Goal: Task Accomplishment & Management: Manage account settings

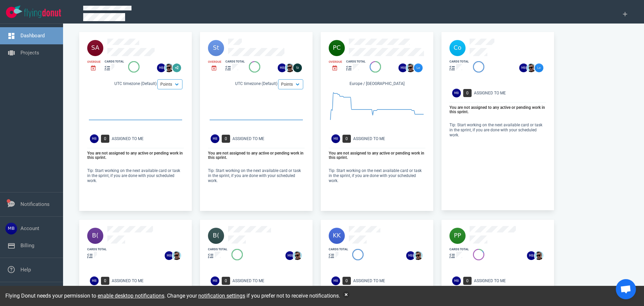
drag, startPoint x: 36, startPoint y: 57, endPoint x: 71, endPoint y: 71, distance: 37.9
click at [36, 56] on link "Projects" at bounding box center [29, 53] width 19 height 6
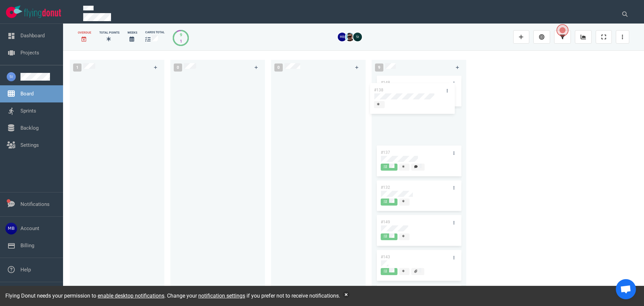
drag, startPoint x: 114, startPoint y: 92, endPoint x: 409, endPoint y: 100, distance: 295.3
click at [409, 100] on div "1 #138 #138 0 0 9 #148 #137 #132 #149 #143 #155 #145 #157 #153" at bounding box center [353, 177] width 581 height 255
click at [621, 38] on link at bounding box center [622, 36] width 13 height 13
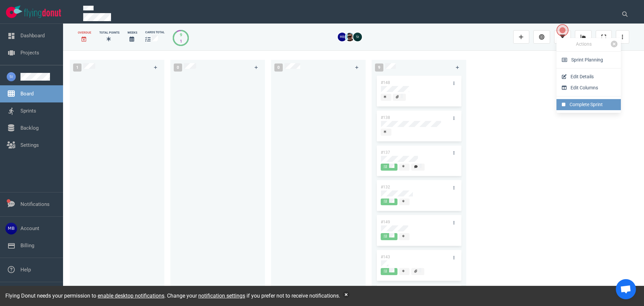
click at [572, 108] on link "Complete Sprint" at bounding box center [588, 104] width 64 height 11
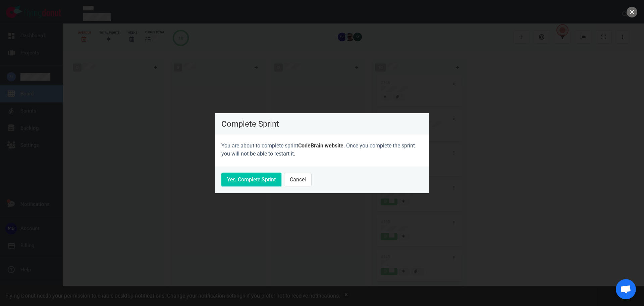
click at [251, 179] on button "Yes, Complete Sprint" at bounding box center [251, 179] width 60 height 13
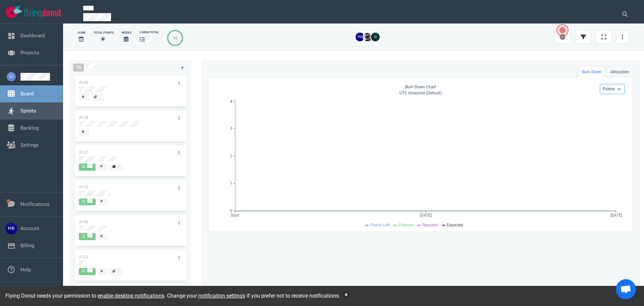
click at [34, 113] on link "Sprints" at bounding box center [28, 111] width 16 height 6
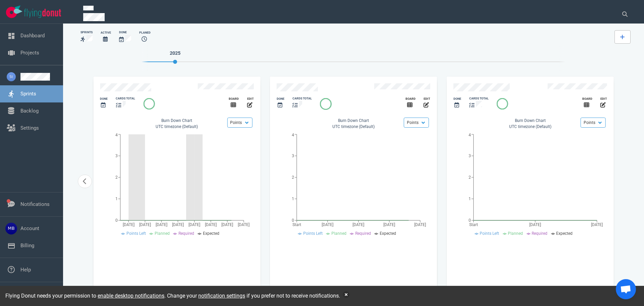
click at [625, 42] on link at bounding box center [622, 36] width 16 height 13
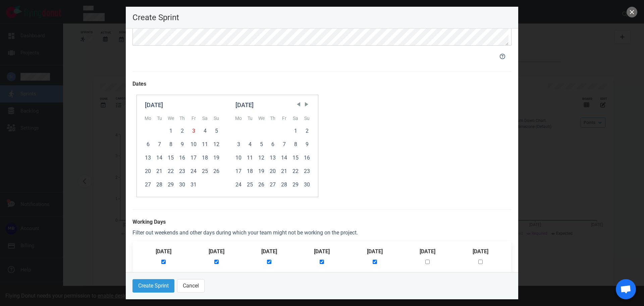
scroll to position [141, 0]
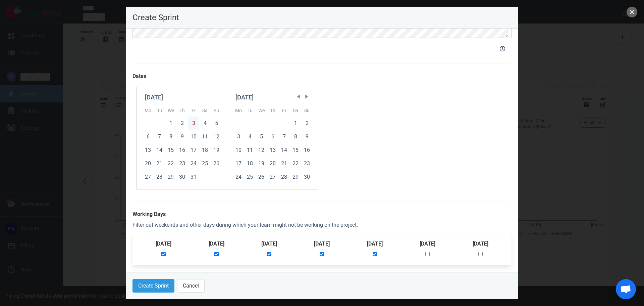
click at [193, 123] on div "3" at bounding box center [193, 122] width 11 height 13
click at [160, 285] on button "Create Sprint" at bounding box center [153, 285] width 42 height 13
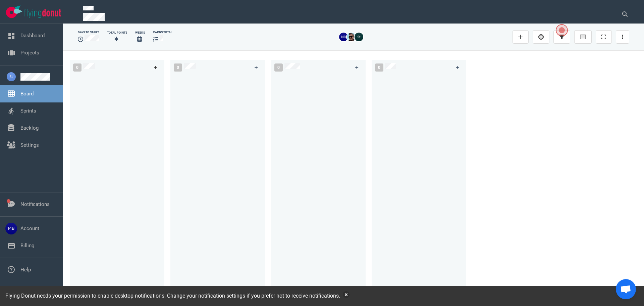
click at [158, 67] on link at bounding box center [155, 67] width 11 height 8
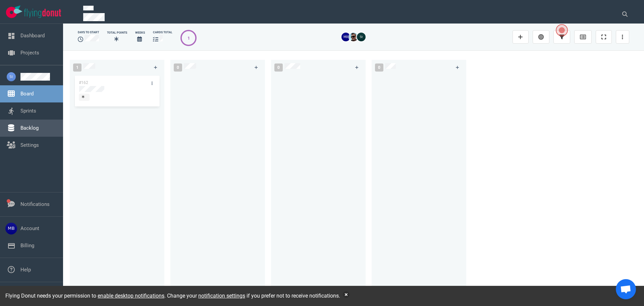
click at [36, 111] on link "Sprints" at bounding box center [28, 111] width 16 height 6
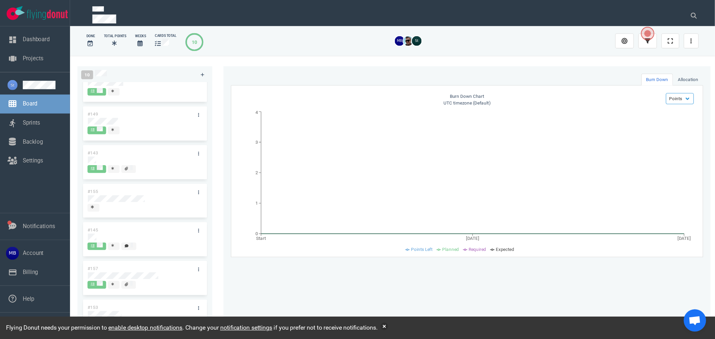
scroll to position [128, 0]
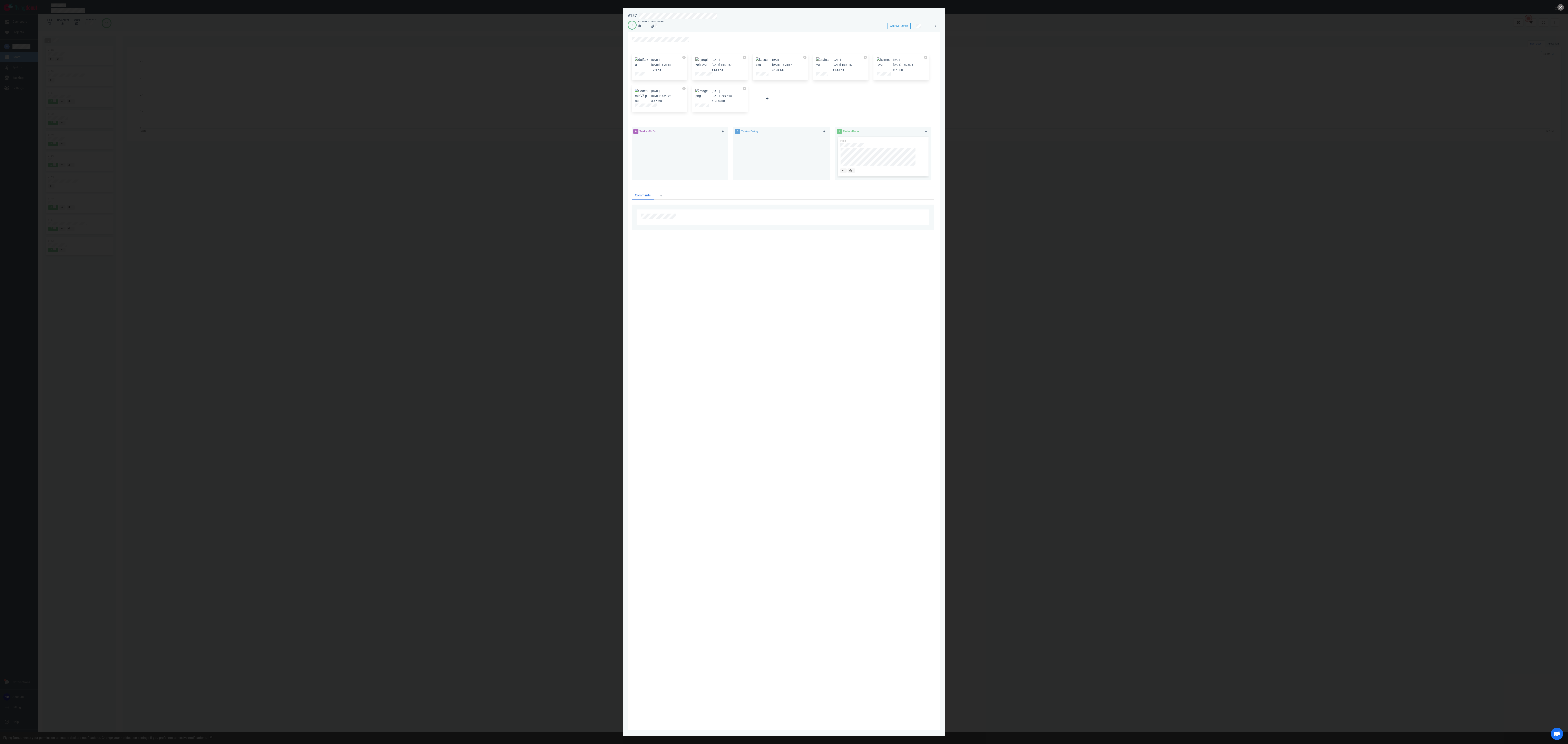
click at [392, 93] on div at bounding box center [784, 372] width 1568 height 744
click at [392, 8] on button "close" at bounding box center [1561, 7] width 7 height 7
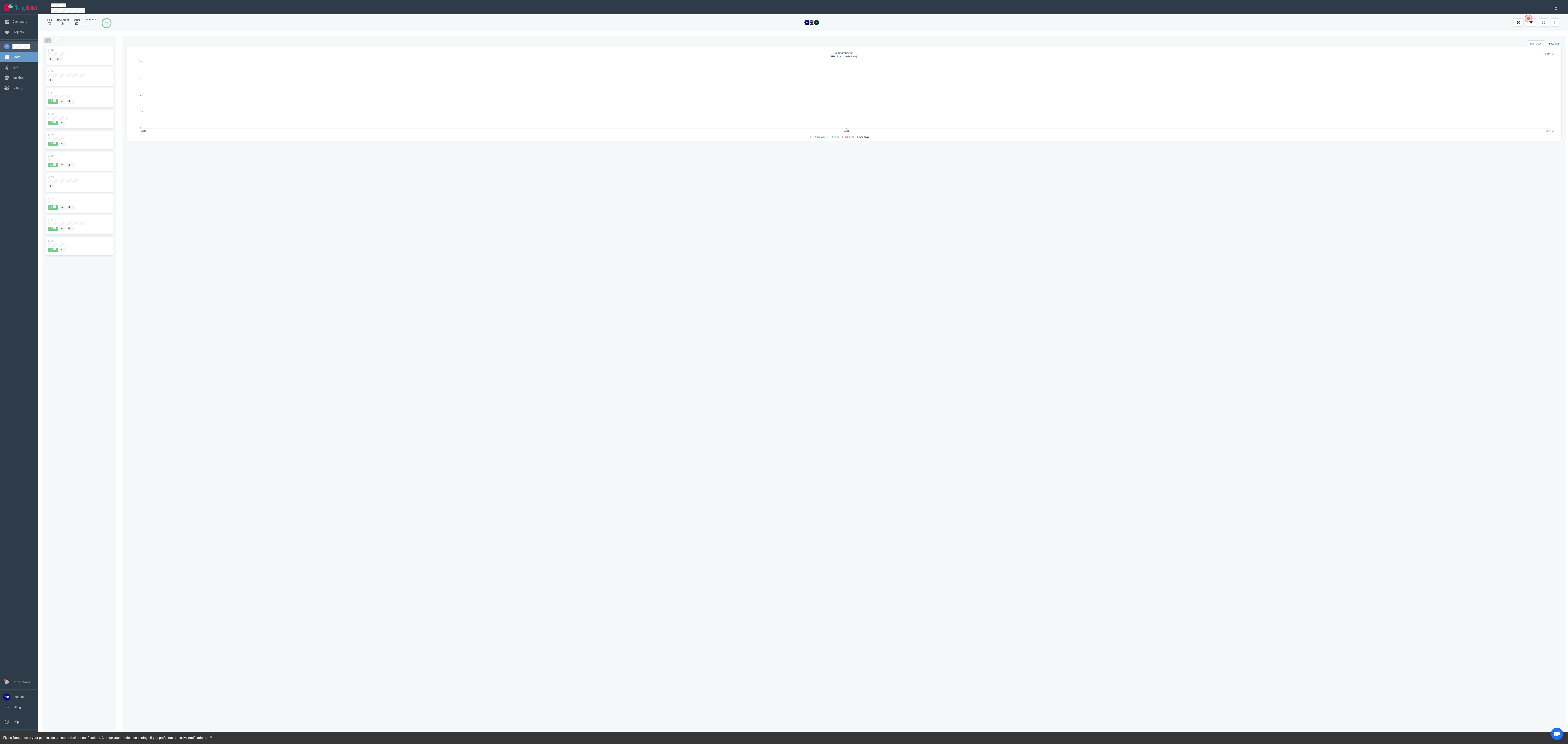
click at [13, 48] on link at bounding box center [23, 47] width 23 height 5
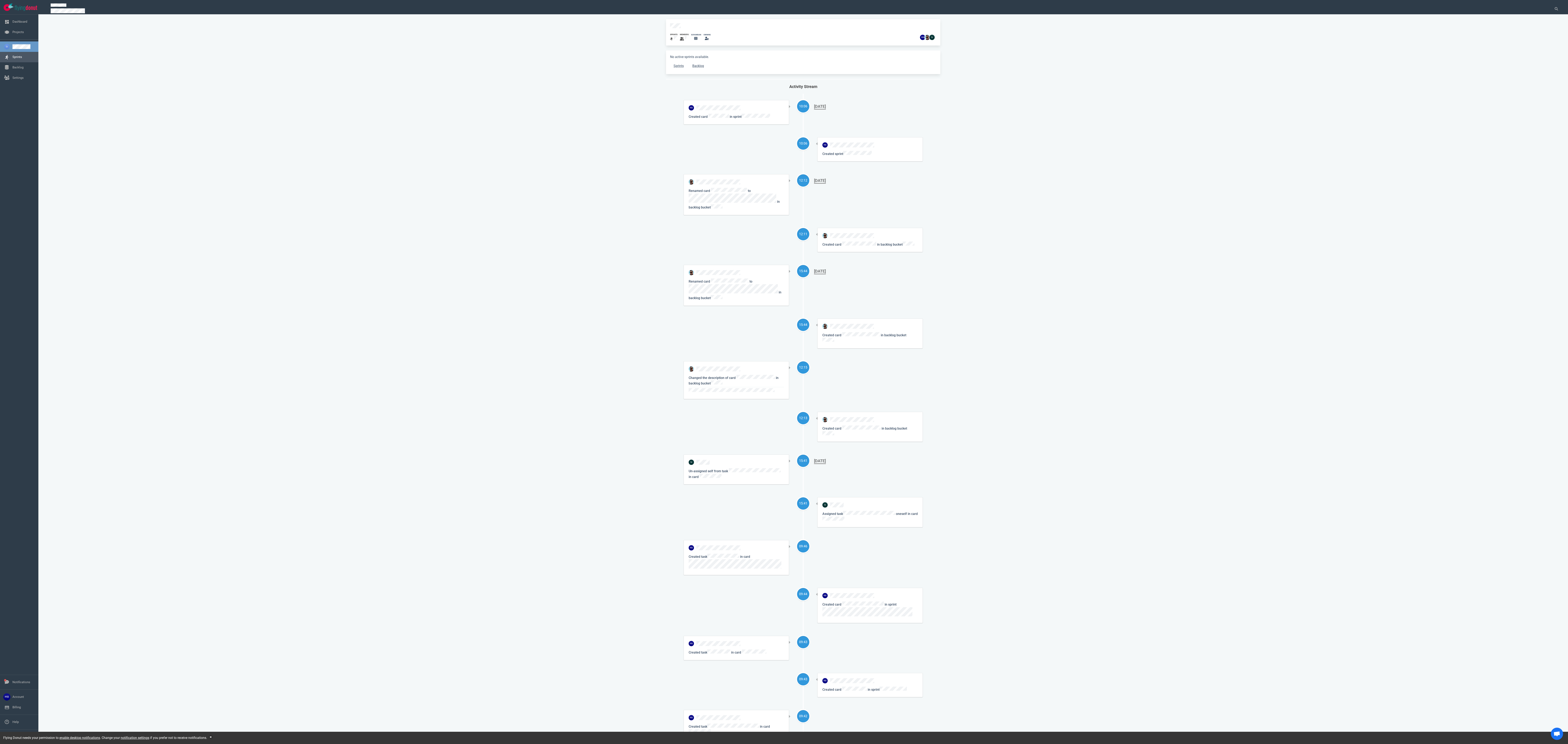
click at [22, 59] on link "Sprints" at bounding box center [17, 57] width 10 height 4
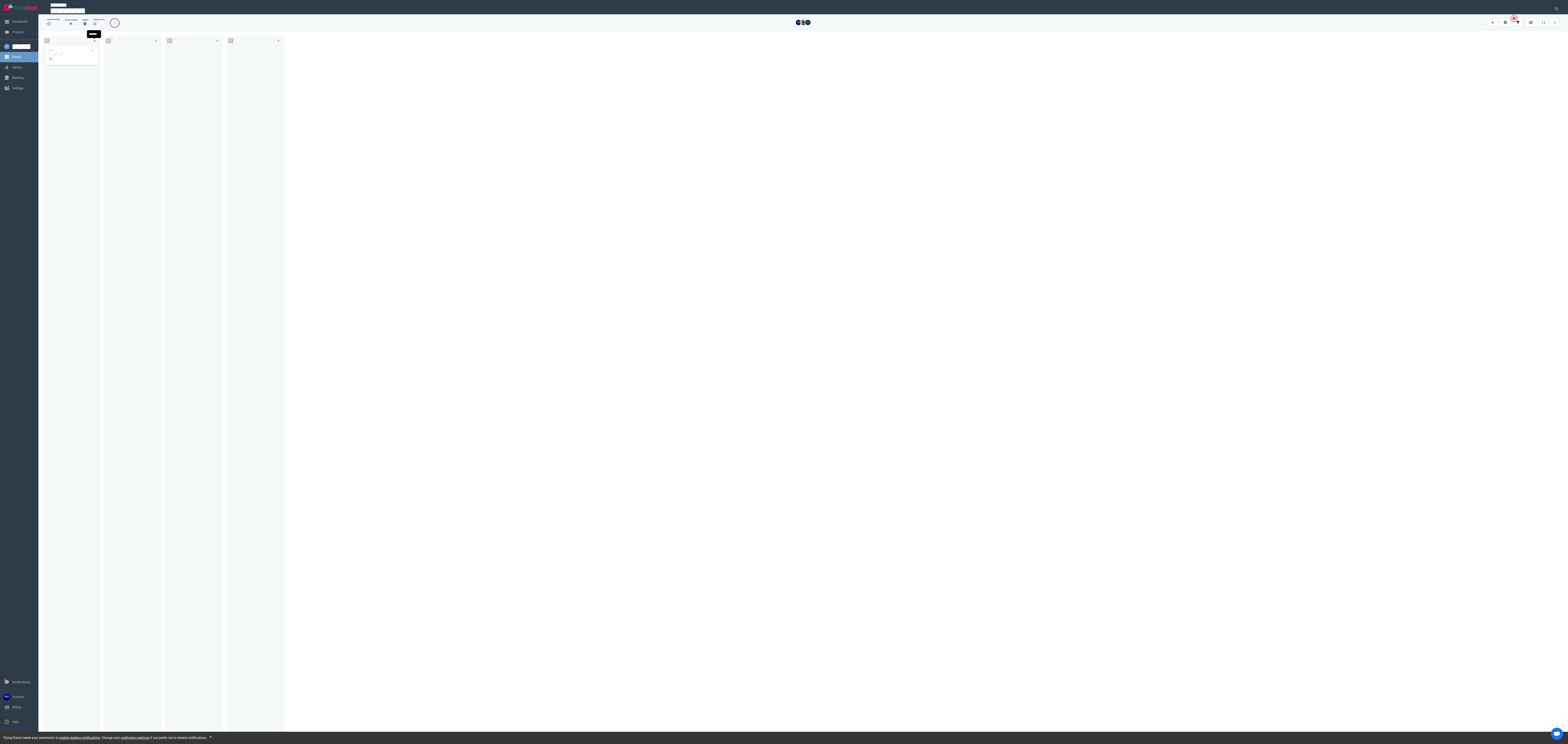
click at [91, 40] on link at bounding box center [94, 41] width 7 height 5
click at [63, 55] on div at bounding box center [71, 54] width 46 height 4
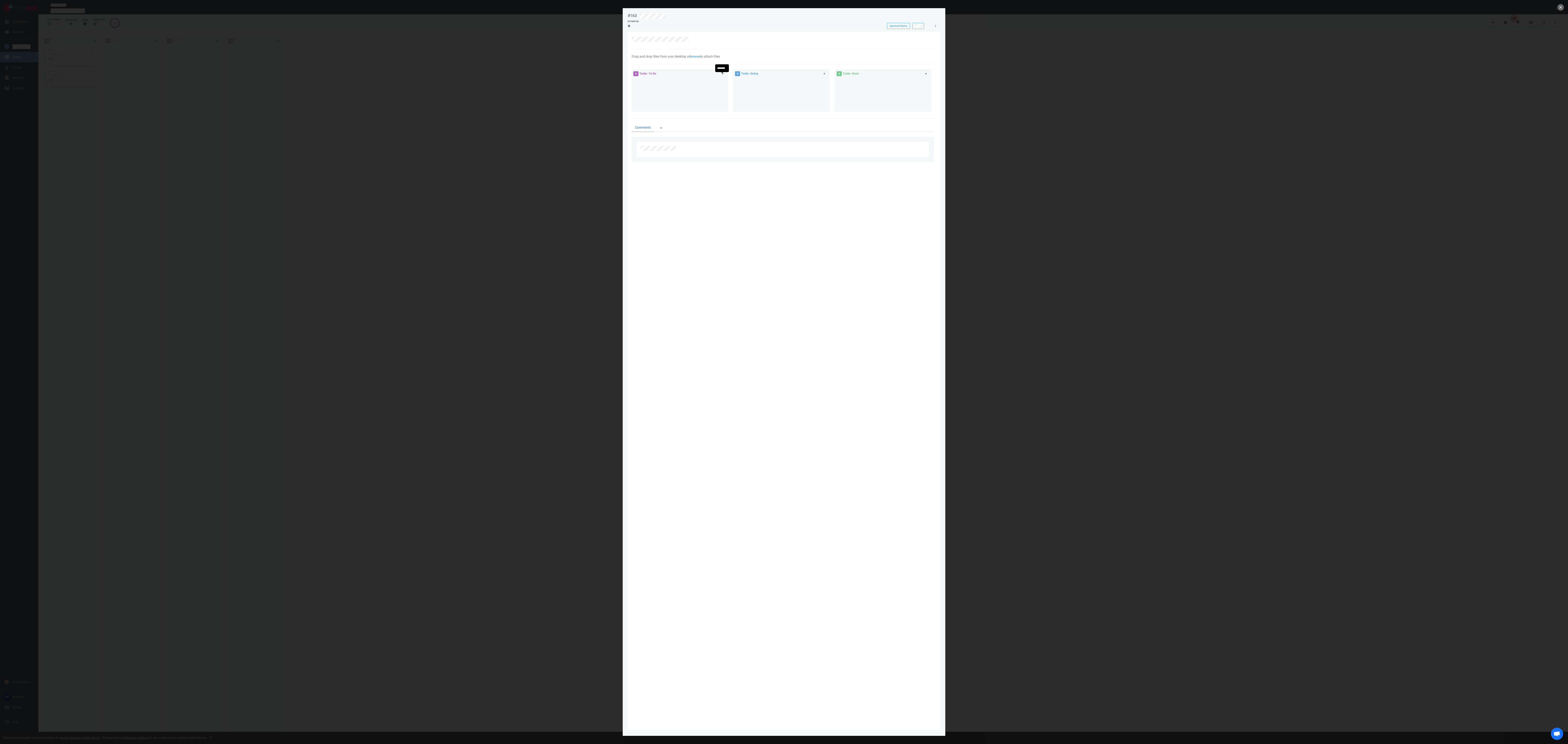
click at [392, 75] on icon at bounding box center [723, 73] width 2 height 2
click at [392, 7] on button "close" at bounding box center [1561, 7] width 7 height 7
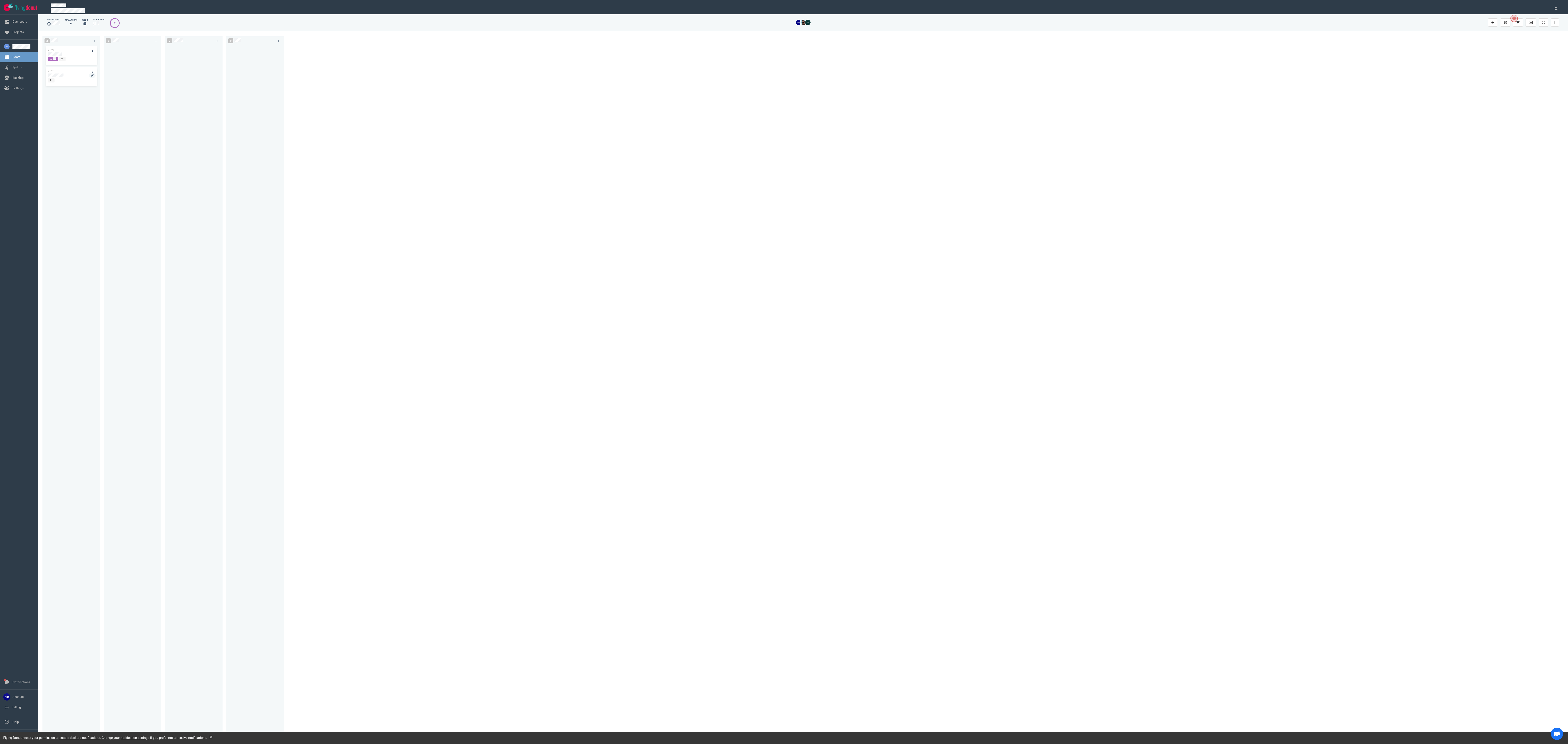
click at [64, 78] on div at bounding box center [71, 77] width 46 height 1
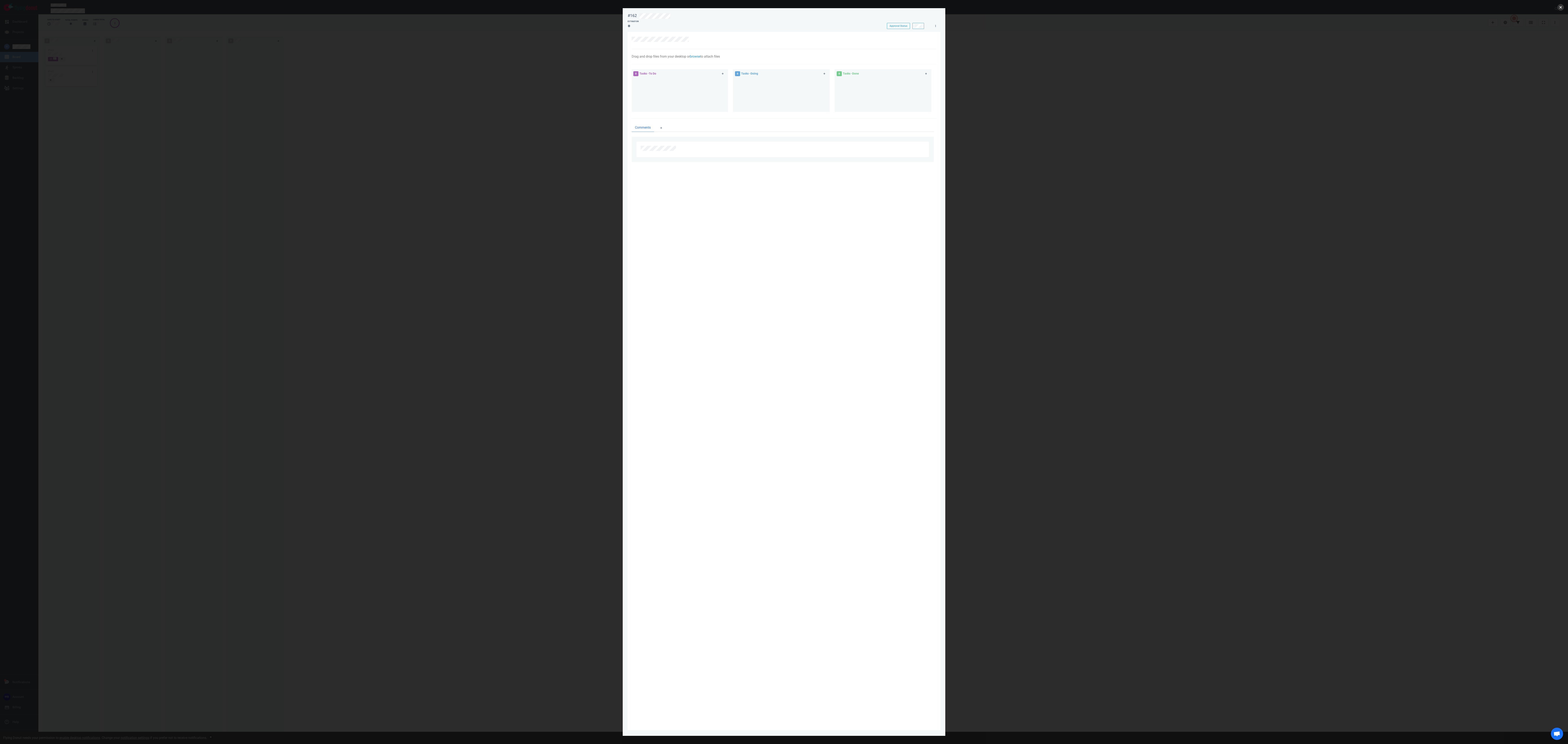
click at [392, 4] on button "close" at bounding box center [1561, 7] width 7 height 7
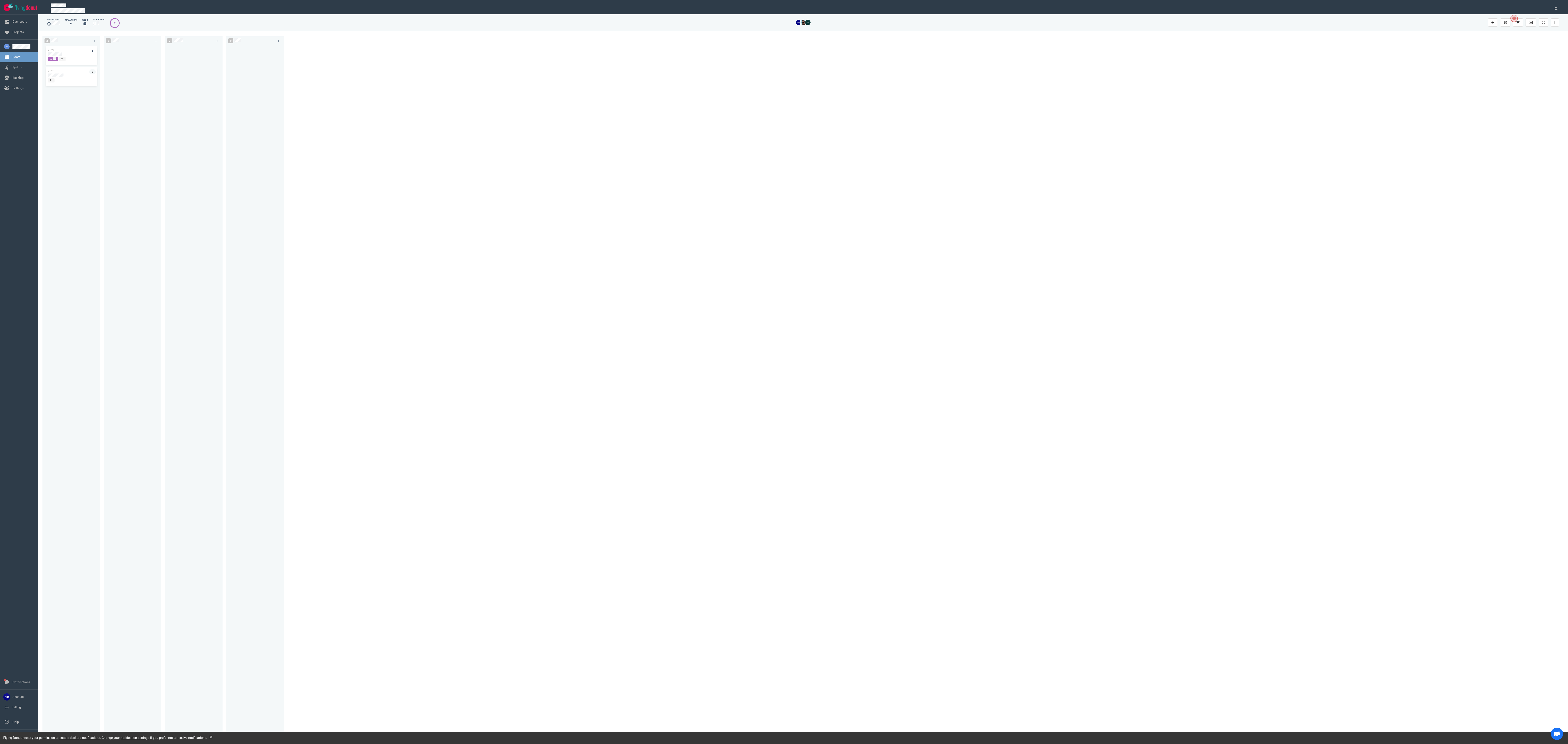
click at [91, 72] on link at bounding box center [93, 72] width 7 height 5
click at [117, 163] on div "Actions · #162 Show Details Assign Me Follow Users Labels Block Move To Make a …" at bounding box center [111, 122] width 42 height 100
click at [117, 167] on link "Delete" at bounding box center [111, 167] width 42 height 7
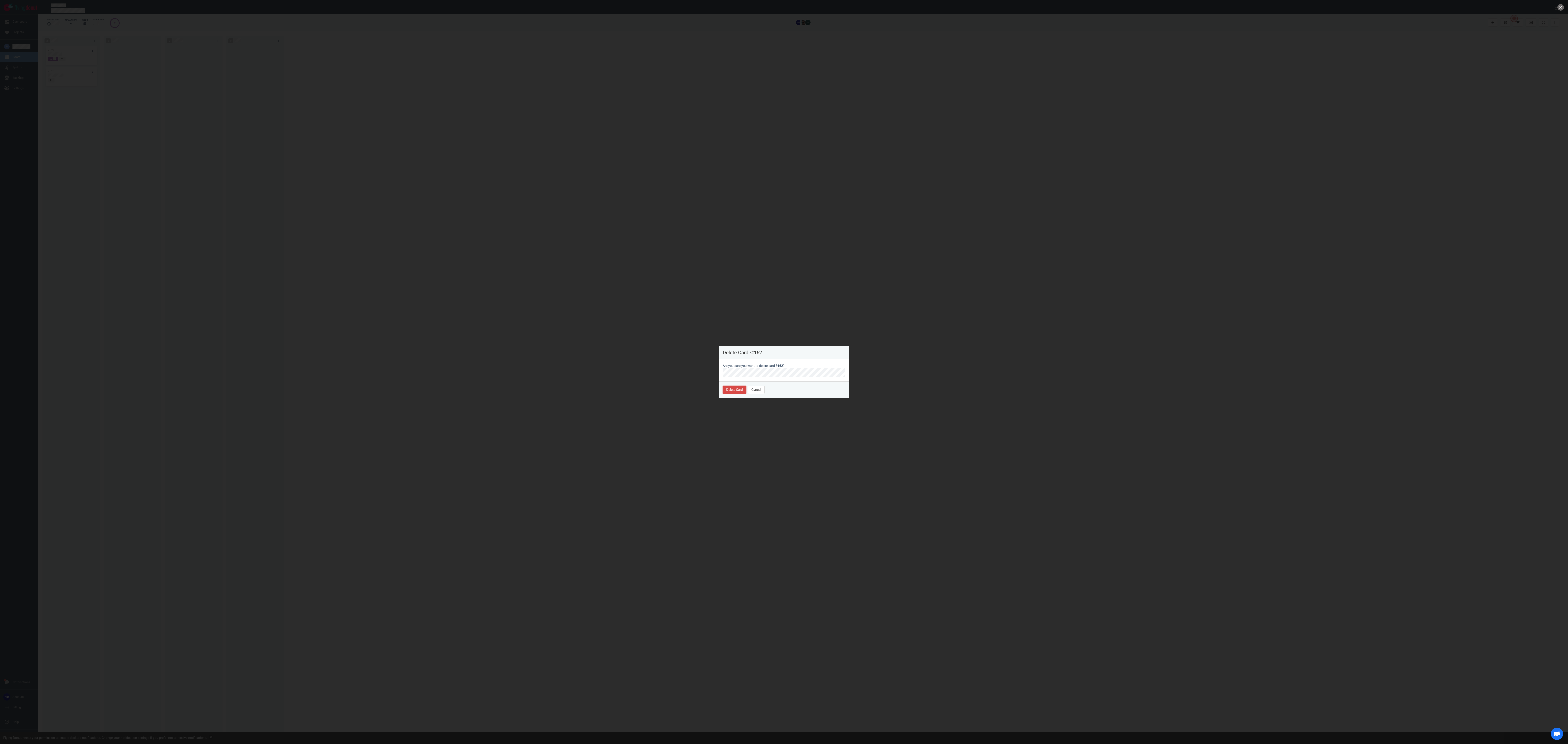
click at [392, 186] on button "Delete Card" at bounding box center [734, 390] width 24 height 8
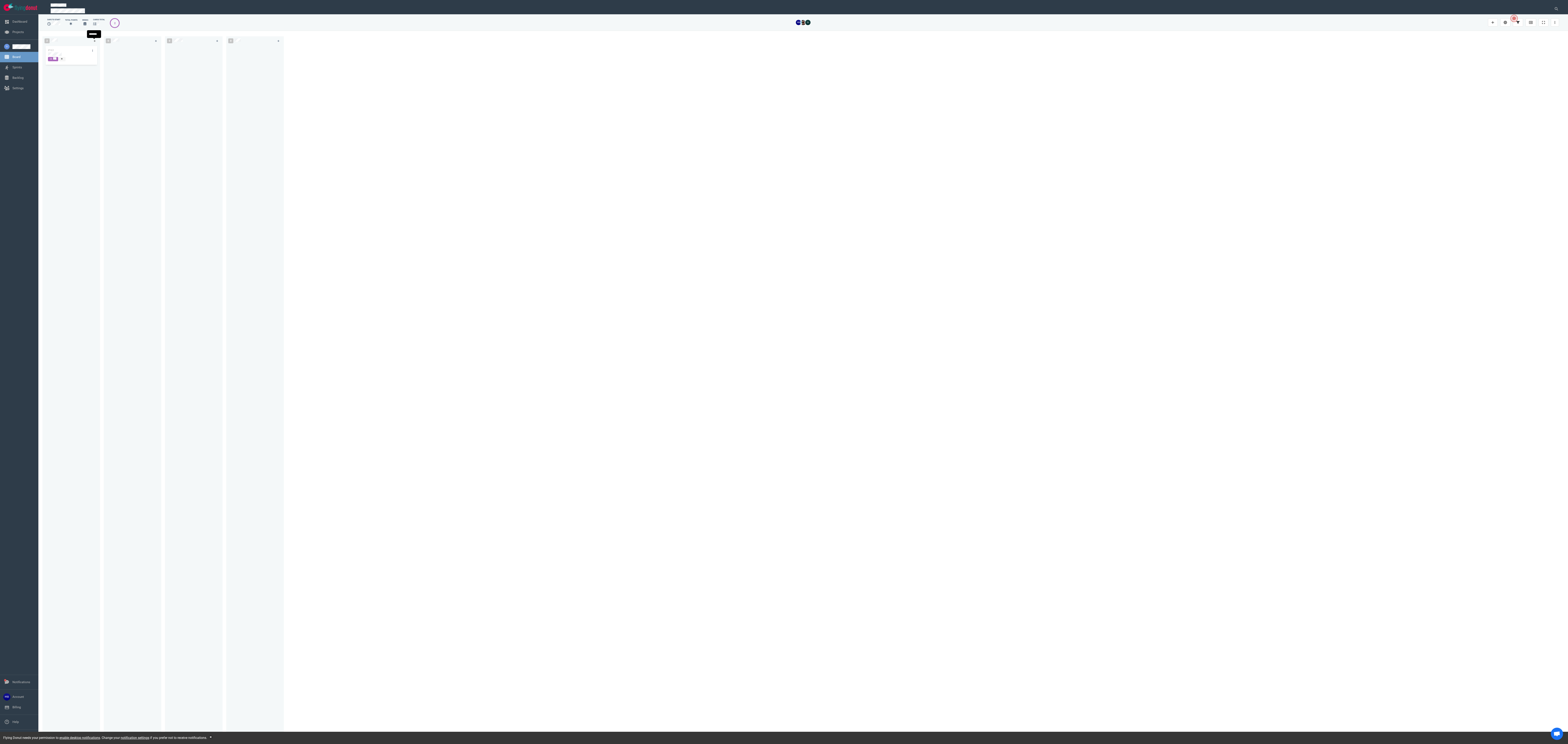
click at [96, 40] on link at bounding box center [94, 41] width 7 height 5
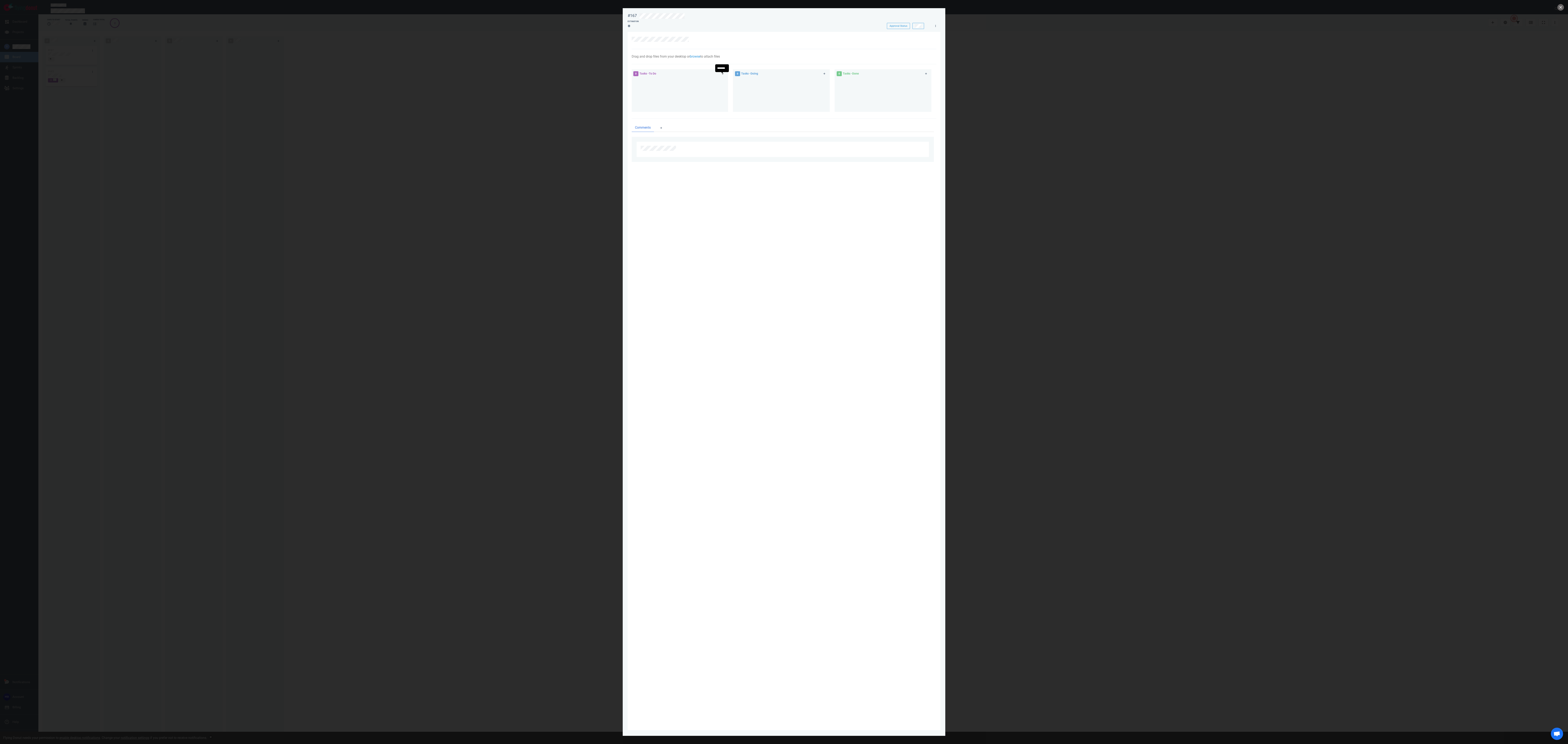
click at [392, 76] on link at bounding box center [723, 74] width 7 height 5
click at [392, 89] on div at bounding box center [679, 87] width 85 height 4
click at [392, 186] on div at bounding box center [784, 372] width 1568 height 744
click at [392, 5] on button "close" at bounding box center [1561, 7] width 7 height 7
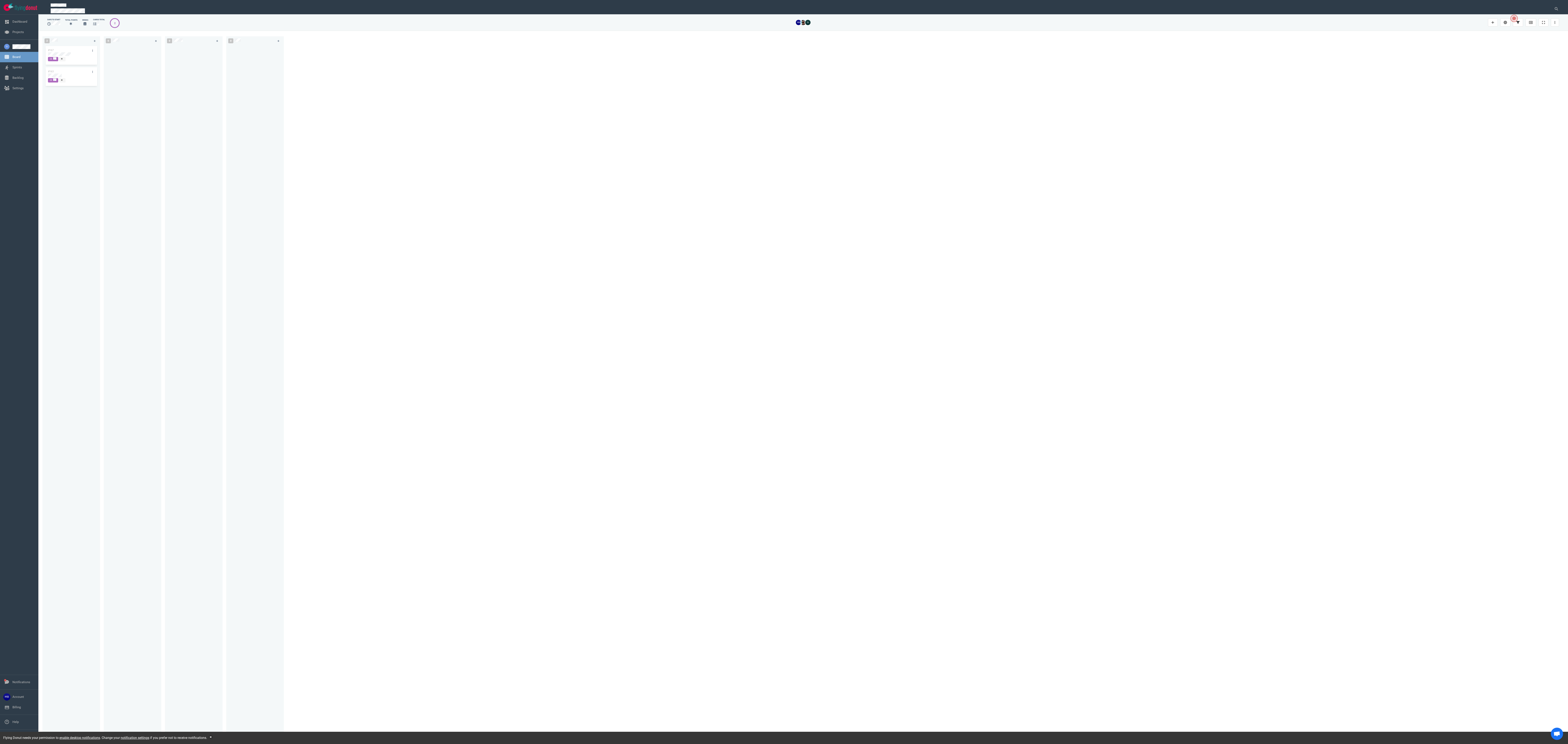
click at [392, 186] on div "2 #167 #163 0 0 0" at bounding box center [803, 387] width 1530 height 714
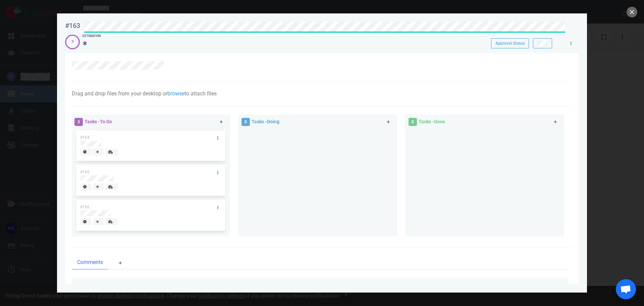
click at [270, 56] on div at bounding box center [322, 67] width 500 height 29
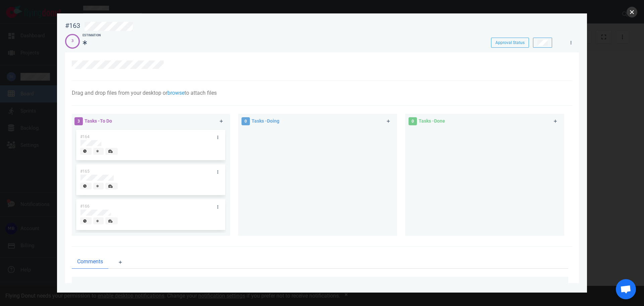
click at [628, 12] on button "close" at bounding box center [632, 12] width 11 height 11
click at [630, 12] on button "close" at bounding box center [632, 12] width 11 height 11
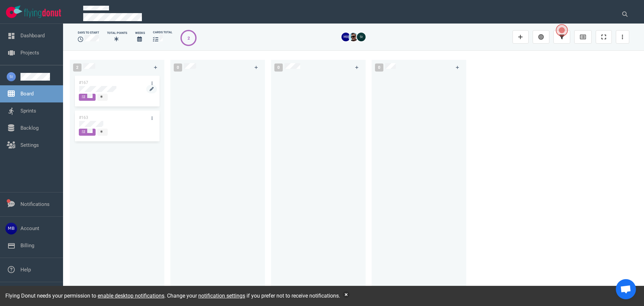
click at [113, 93] on div at bounding box center [117, 92] width 76 height 1
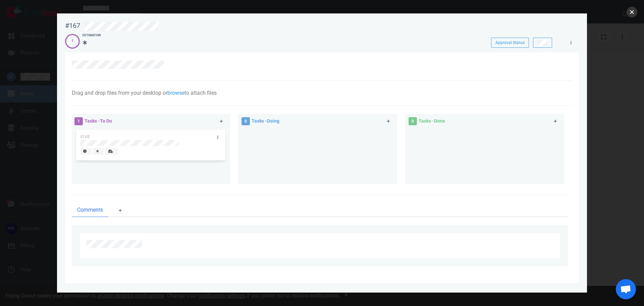
click at [634, 12] on button "close" at bounding box center [632, 12] width 11 height 11
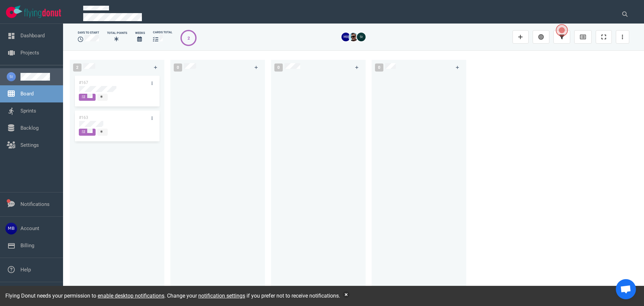
click at [30, 76] on link at bounding box center [38, 77] width 37 height 8
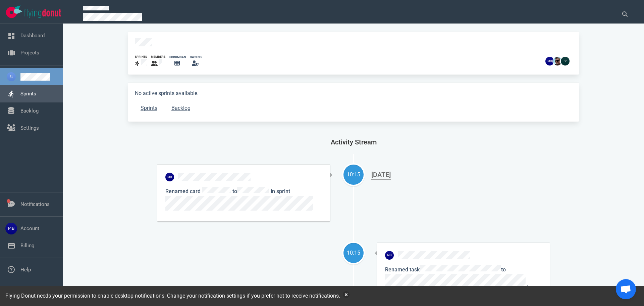
click at [34, 91] on link "Sprints" at bounding box center [28, 94] width 16 height 6
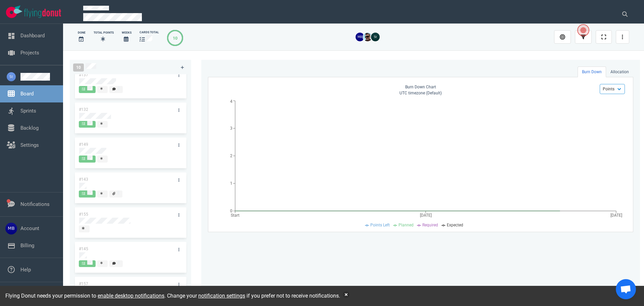
scroll to position [128, 0]
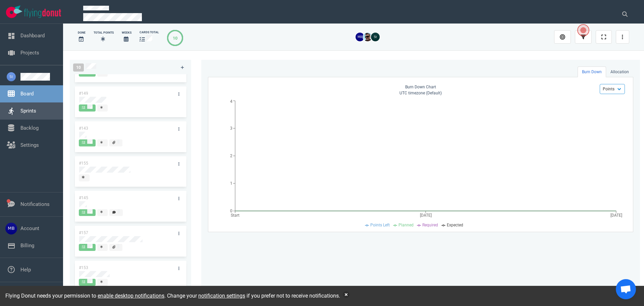
click at [36, 108] on link "Sprints" at bounding box center [28, 111] width 16 height 6
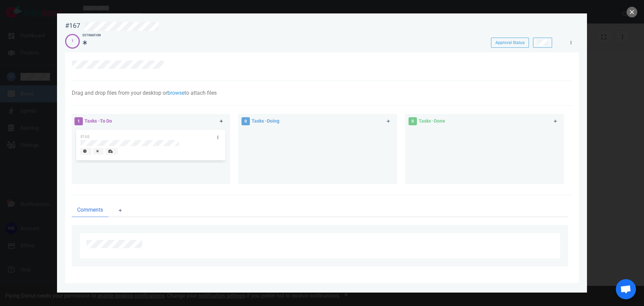
click at [220, 121] on icon at bounding box center [221, 120] width 3 height 3
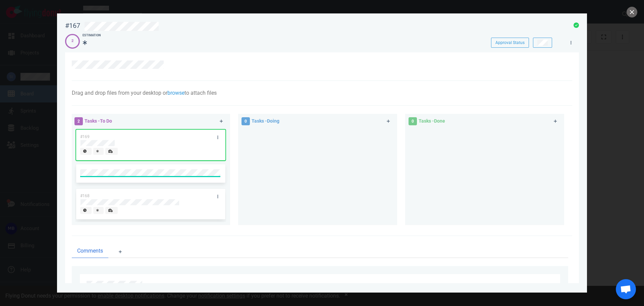
click at [365, 63] on div at bounding box center [318, 64] width 493 height 8
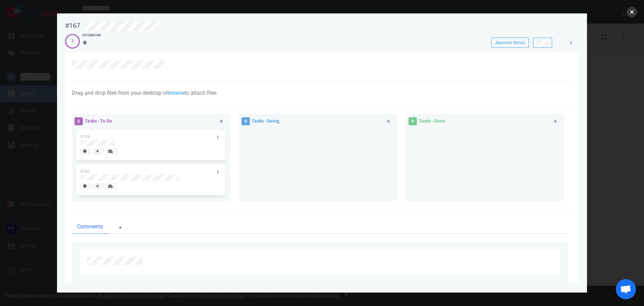
click at [629, 16] on button "close" at bounding box center [632, 12] width 11 height 11
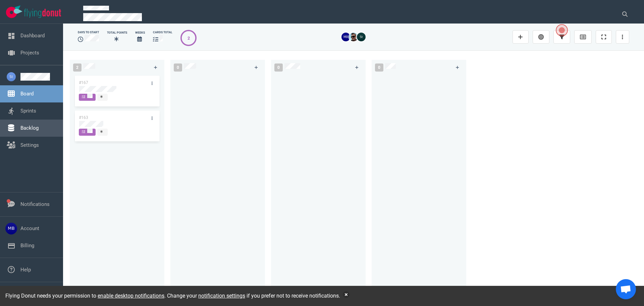
drag, startPoint x: 28, startPoint y: 108, endPoint x: 44, endPoint y: 110, distance: 15.6
click at [28, 108] on link "Sprints" at bounding box center [28, 111] width 16 height 6
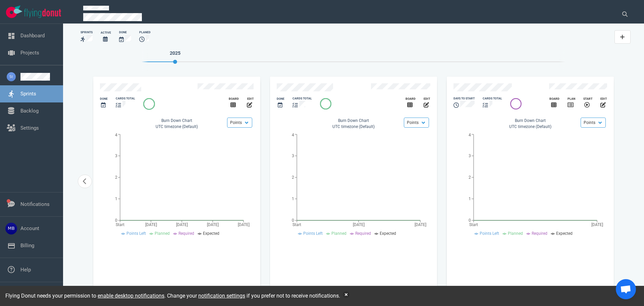
click at [292, 92] on div "cards total" at bounding box center [302, 102] width 28 height 21
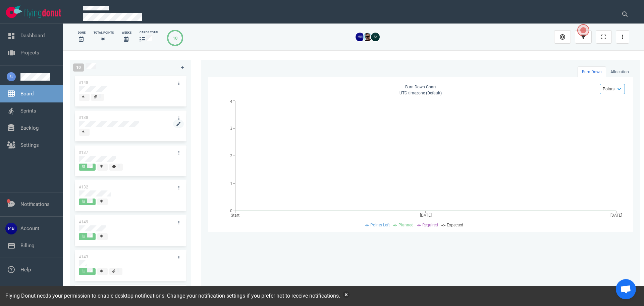
click at [116, 127] on div at bounding box center [130, 127] width 103 height 1
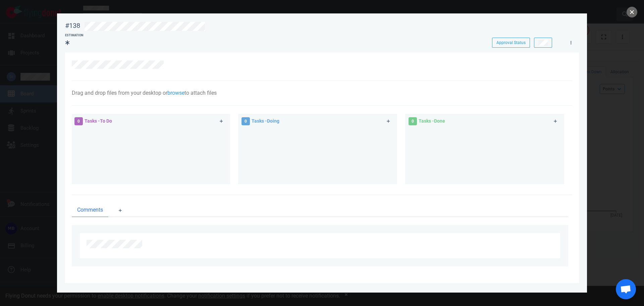
click at [630, 13] on button "close" at bounding box center [632, 12] width 11 height 11
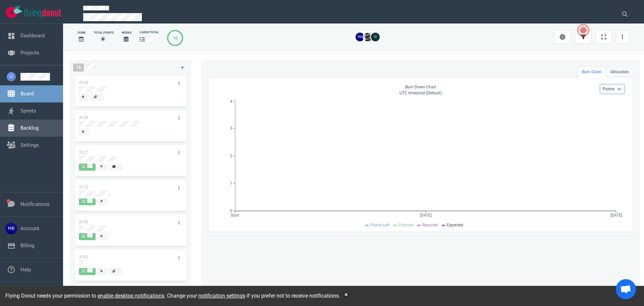
click at [39, 130] on link "Backlog" at bounding box center [29, 128] width 18 height 6
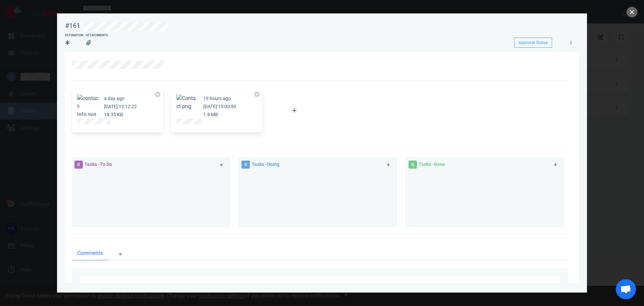
drag, startPoint x: 633, startPoint y: 14, endPoint x: 454, endPoint y: 54, distance: 183.0
click at [633, 14] on button "close" at bounding box center [632, 12] width 11 height 11
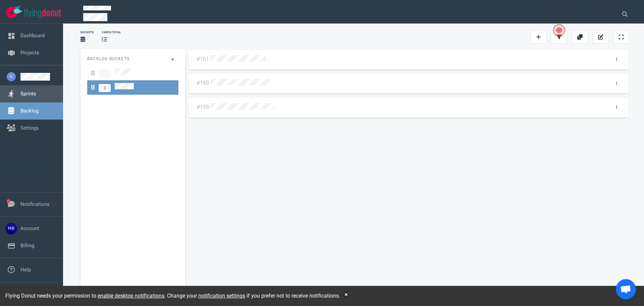
drag, startPoint x: 22, startPoint y: 94, endPoint x: 31, endPoint y: 92, distance: 9.0
click at [22, 94] on link "Sprints" at bounding box center [28, 94] width 16 height 6
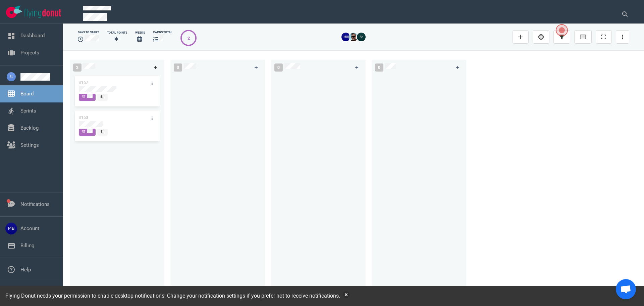
click at [155, 71] on link at bounding box center [155, 67] width 11 height 8
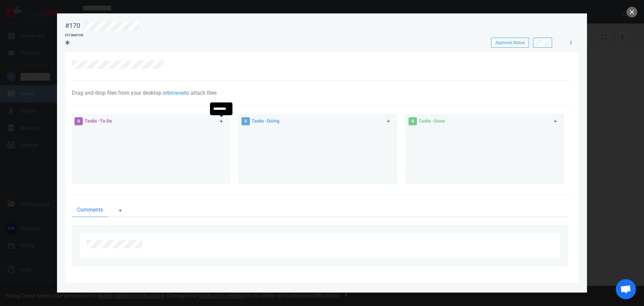
click at [218, 121] on link at bounding box center [221, 121] width 11 height 8
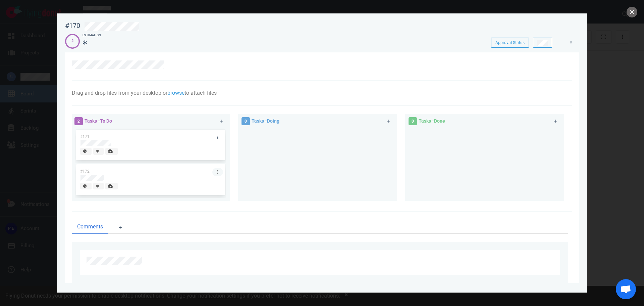
click at [217, 171] on icon at bounding box center [217, 172] width 1 height 4
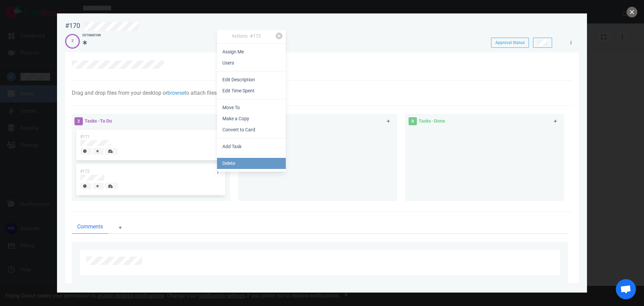
click at [231, 166] on link "Delete" at bounding box center [251, 163] width 69 height 11
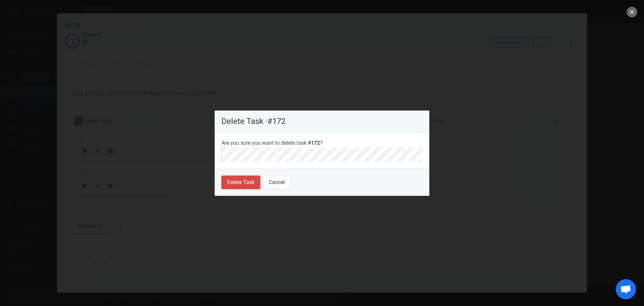
drag, startPoint x: 231, startPoint y: 185, endPoint x: 189, endPoint y: 209, distance: 47.9
click at [231, 185] on button "Delete Task" at bounding box center [240, 181] width 39 height 13
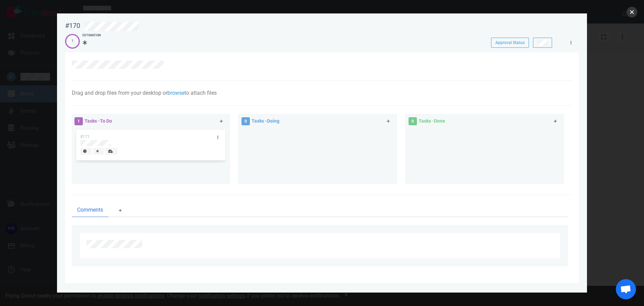
click at [631, 10] on button "close" at bounding box center [632, 12] width 11 height 11
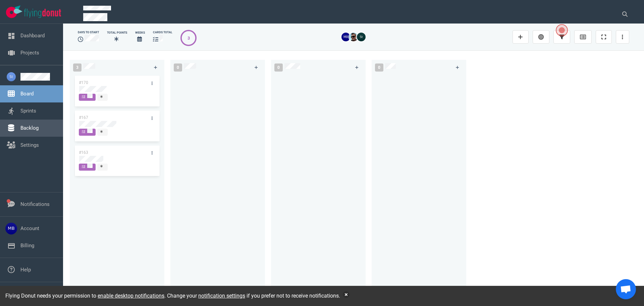
click at [32, 128] on link "Backlog" at bounding box center [29, 128] width 18 height 6
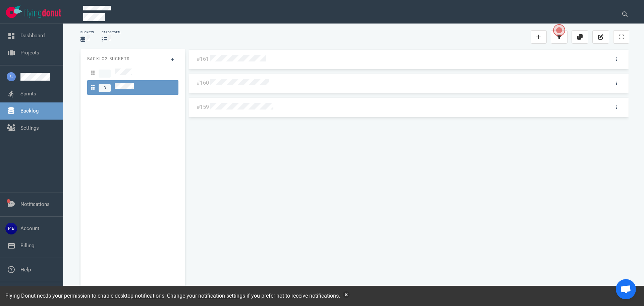
click at [236, 57] on div "#161 #160 #159" at bounding box center [408, 170] width 441 height 243
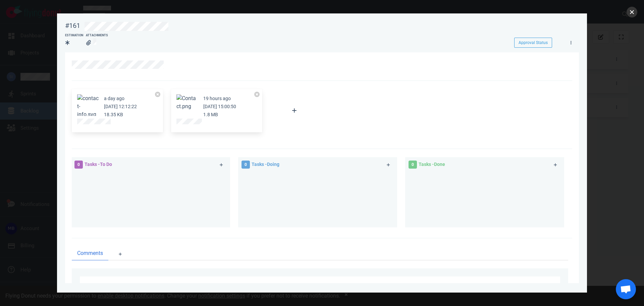
click at [628, 11] on button "close" at bounding box center [632, 12] width 11 height 11
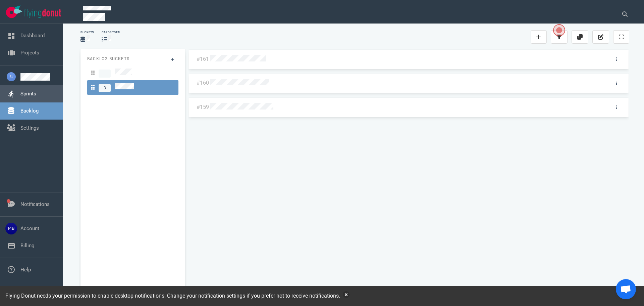
click at [32, 95] on link "Sprints" at bounding box center [28, 94] width 16 height 6
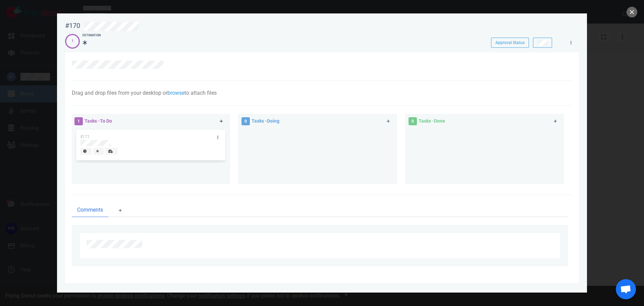
click at [224, 121] on link at bounding box center [221, 121] width 11 height 8
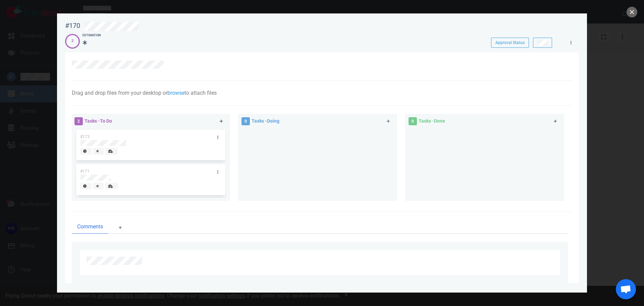
click at [220, 118] on link at bounding box center [221, 121] width 11 height 8
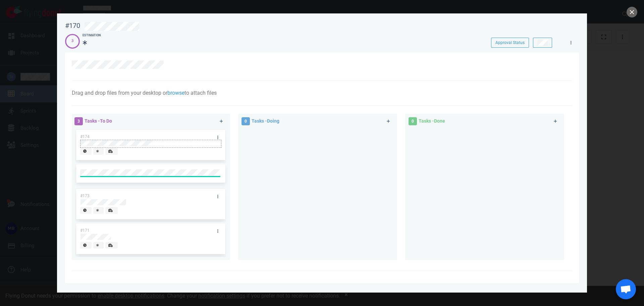
click at [202, 143] on div at bounding box center [150, 143] width 140 height 6
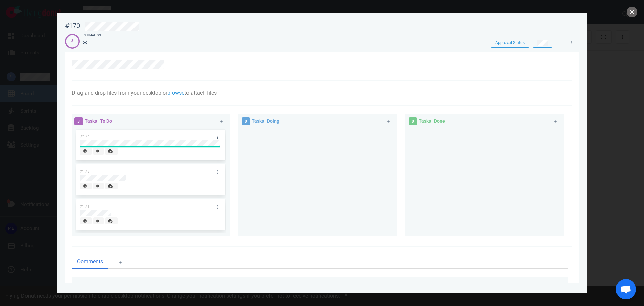
click at [301, 191] on div at bounding box center [317, 179] width 151 height 102
click at [125, 150] on div at bounding box center [146, 152] width 133 height 9
click at [277, 198] on div at bounding box center [317, 179] width 151 height 102
click at [220, 120] on icon at bounding box center [222, 121] width 4 height 4
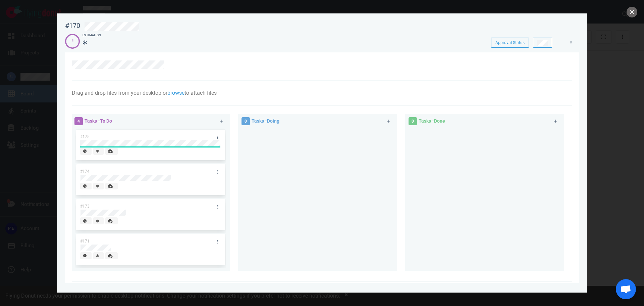
click at [89, 139] on span "#175" at bounding box center [84, 136] width 9 height 5
click at [339, 205] on div at bounding box center [317, 196] width 151 height 137
click at [222, 118] on link at bounding box center [221, 121] width 11 height 8
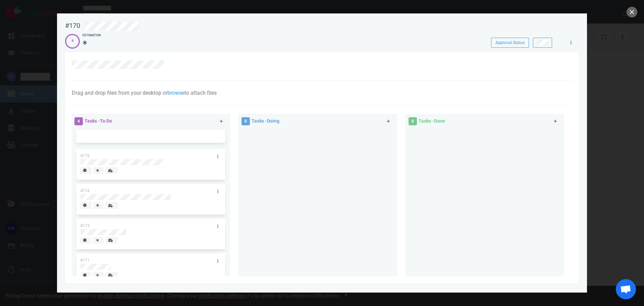
click at [281, 169] on div at bounding box center [317, 199] width 151 height 143
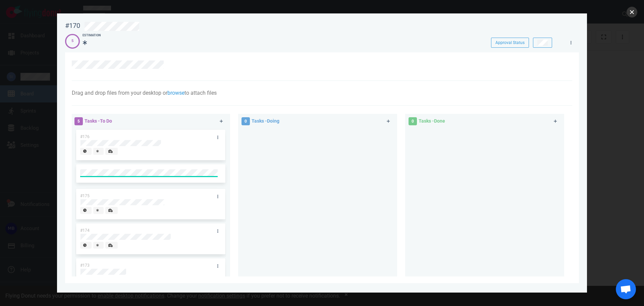
click at [635, 12] on button "close" at bounding box center [632, 12] width 11 height 11
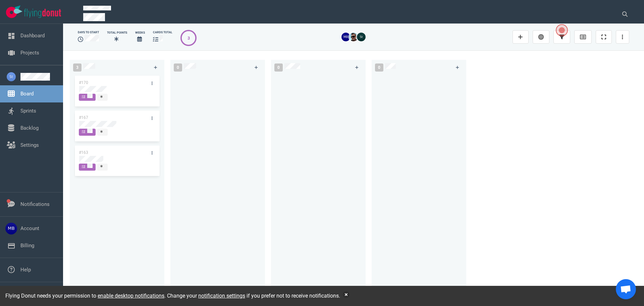
click at [197, 131] on div at bounding box center [217, 182] width 87 height 217
click at [34, 125] on link "Backlog" at bounding box center [29, 128] width 18 height 6
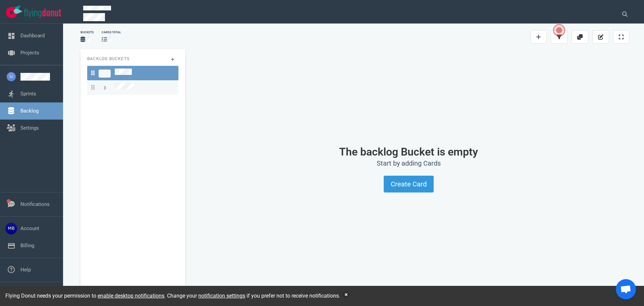
click at [121, 91] on link "3" at bounding box center [132, 87] width 91 height 14
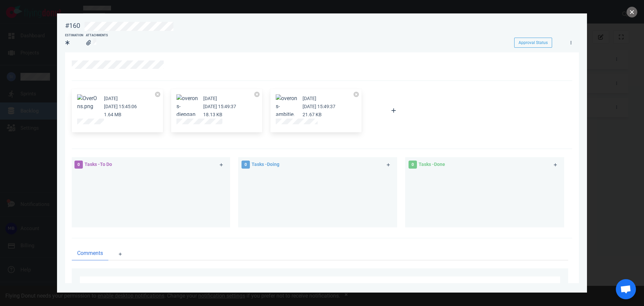
click at [637, 12] on button "close" at bounding box center [632, 12] width 11 height 11
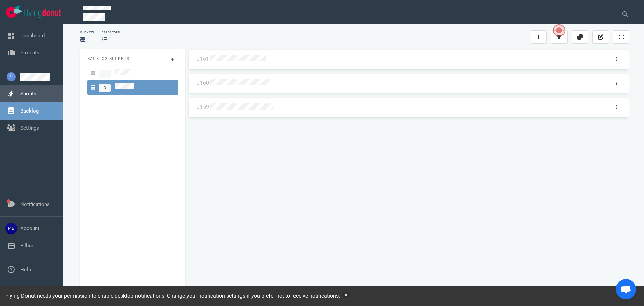
drag, startPoint x: 1, startPoint y: 97, endPoint x: 41, endPoint y: 98, distance: 39.6
click at [20, 97] on link "Sprints" at bounding box center [28, 94] width 16 height 6
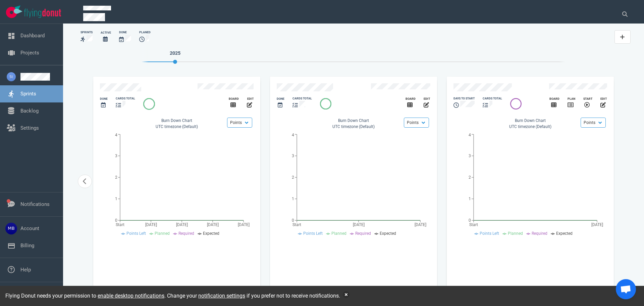
click at [480, 80] on div "slide 15 of 15" at bounding box center [499, 88] width 100 height 18
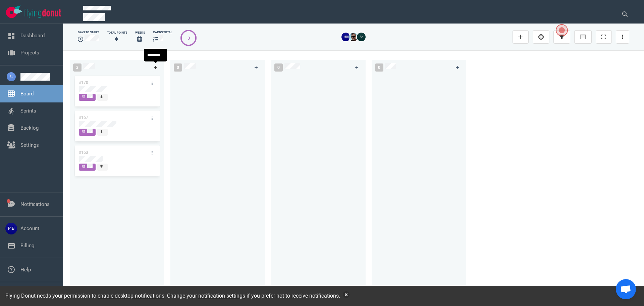
click at [151, 66] on link at bounding box center [155, 67] width 11 height 8
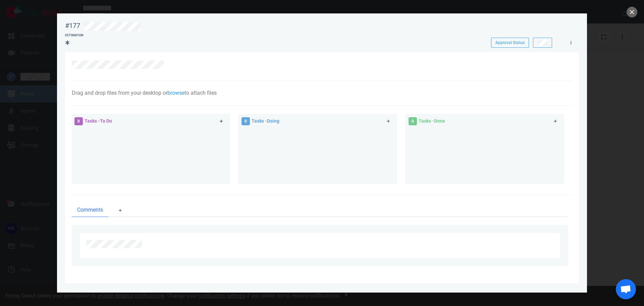
click at [223, 117] on link at bounding box center [221, 121] width 11 height 8
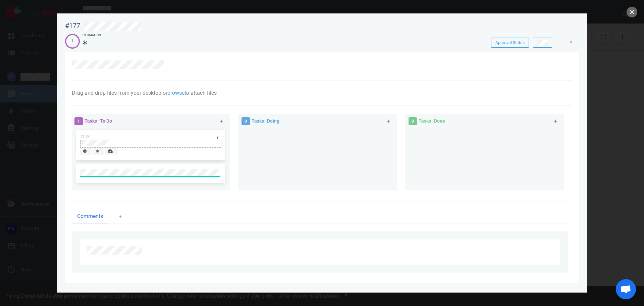
click at [129, 146] on div at bounding box center [150, 143] width 140 height 6
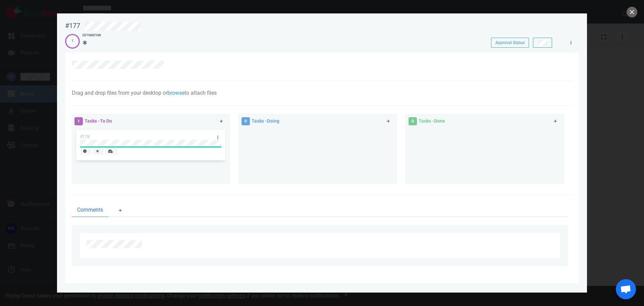
click at [218, 168] on div "#178" at bounding box center [150, 153] width 151 height 50
click at [197, 140] on div at bounding box center [150, 143] width 140 height 6
click at [221, 119] on icon at bounding box center [222, 121] width 4 height 4
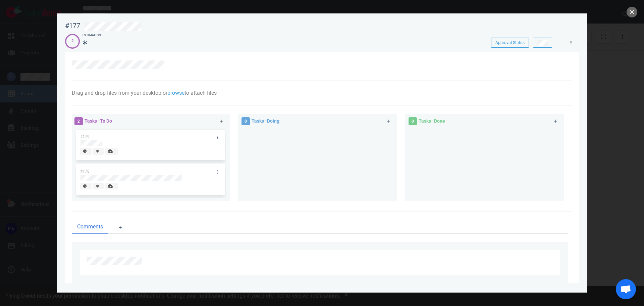
click at [221, 121] on icon at bounding box center [222, 121] width 4 height 4
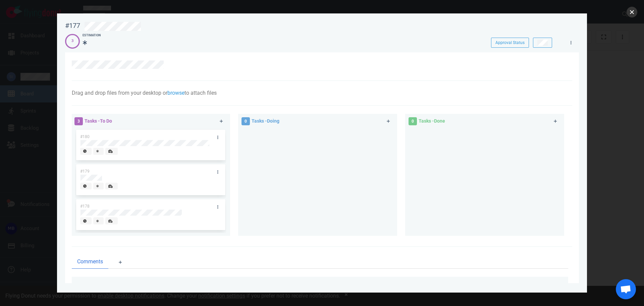
click at [631, 13] on button "close" at bounding box center [632, 12] width 11 height 11
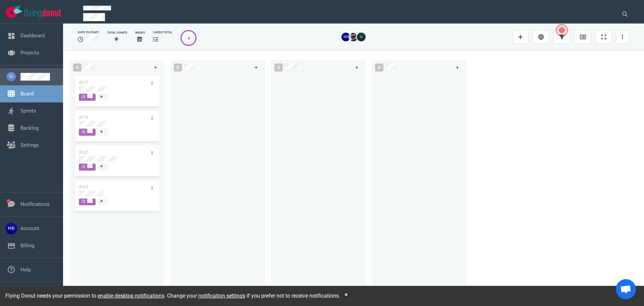
click at [29, 77] on link at bounding box center [38, 77] width 37 height 8
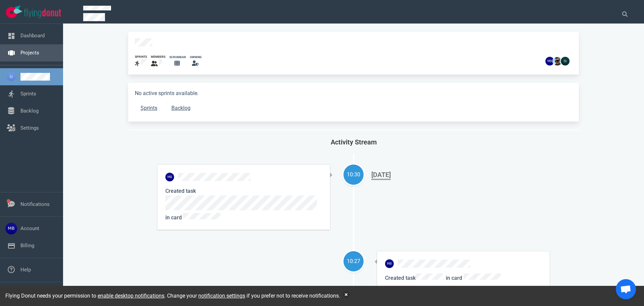
click at [25, 52] on link "Projects" at bounding box center [29, 53] width 19 height 6
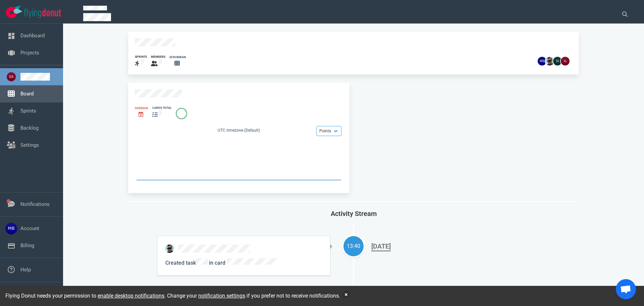
click at [34, 97] on link "Board" at bounding box center [26, 94] width 13 height 6
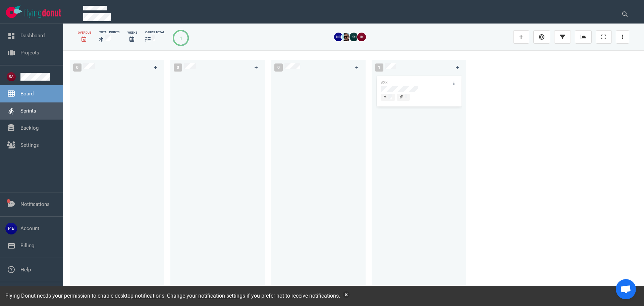
click at [36, 108] on link "Sprints" at bounding box center [28, 111] width 16 height 6
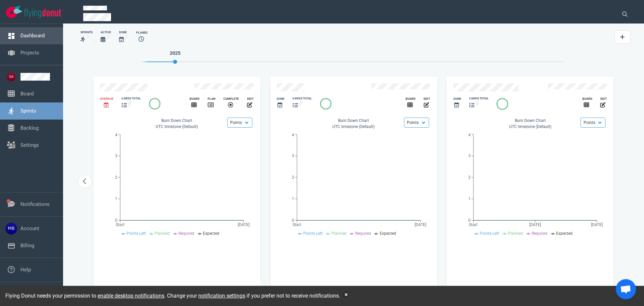
click at [22, 39] on link "Dashboard" at bounding box center [32, 36] width 24 height 6
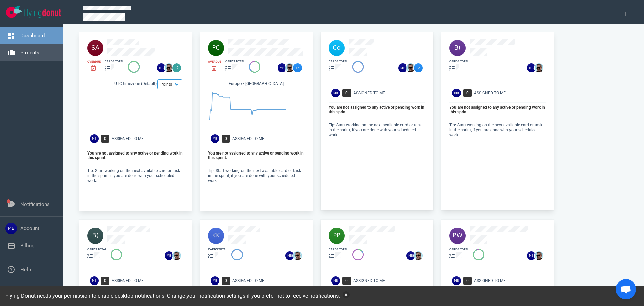
click at [39, 51] on link "Projects" at bounding box center [29, 53] width 19 height 6
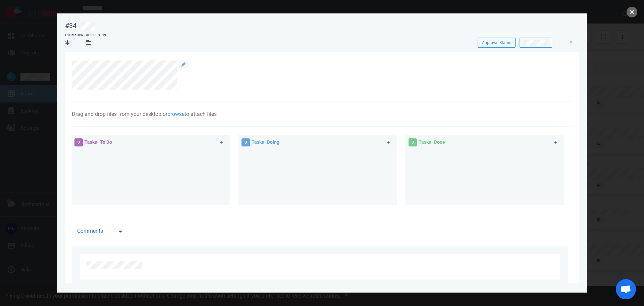
click at [76, 70] on div at bounding box center [318, 75] width 493 height 30
click at [36, 148] on div at bounding box center [322, 153] width 644 height 306
click at [30, 49] on div at bounding box center [322, 153] width 644 height 306
click at [630, 13] on button "close" at bounding box center [632, 12] width 11 height 11
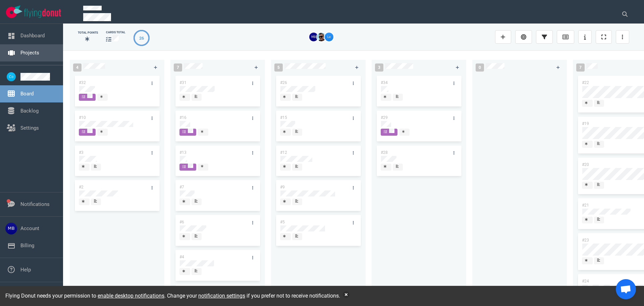
click at [39, 56] on link "Projects" at bounding box center [29, 53] width 19 height 6
